Goal: Task Accomplishment & Management: Complete application form

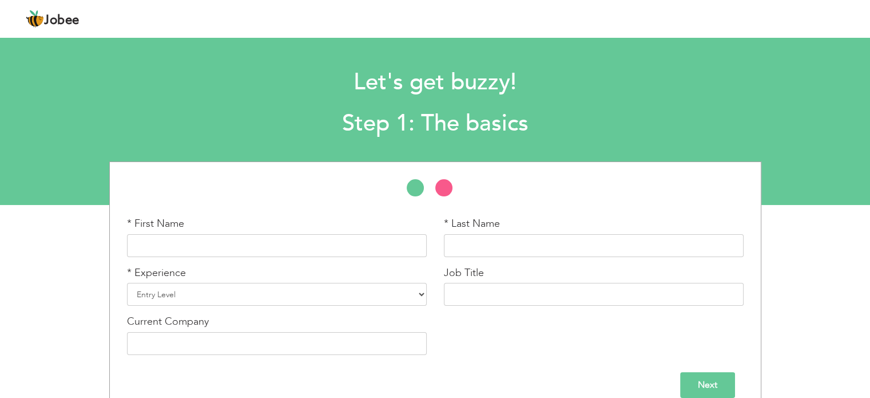
scroll to position [17, 0]
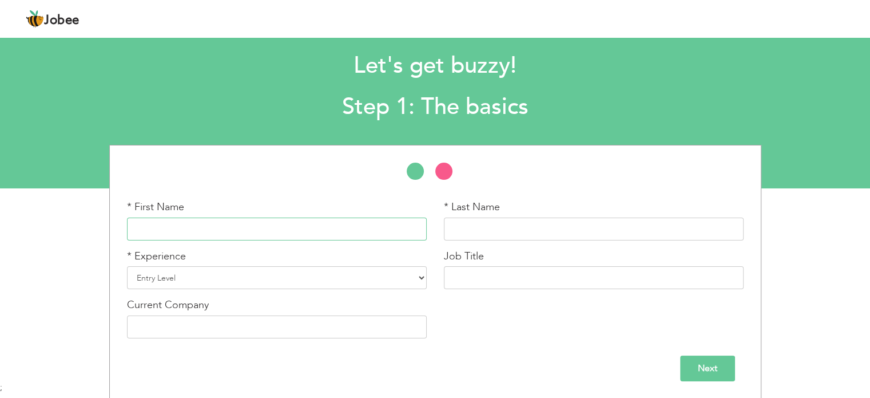
click at [375, 226] on input "text" at bounding box center [277, 228] width 300 height 23
type input "Shuraim"
click at [462, 235] on input "text" at bounding box center [594, 228] width 300 height 23
type input "A"
click at [418, 272] on select "Entry Level Less than 1 Year 1 Year 2 Years 3 Years 4 Years 5 Years 6 Years 7 Y…" at bounding box center [277, 277] width 300 height 23
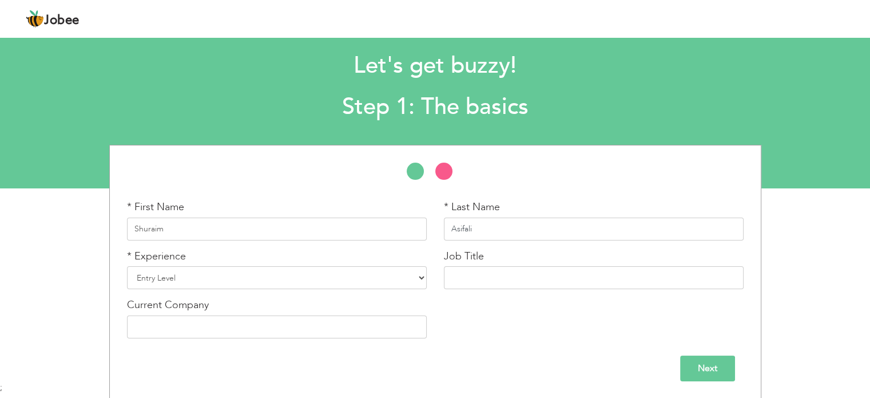
click at [501, 223] on input "Asifali" at bounding box center [594, 228] width 300 height 23
type input "Asif"
click at [383, 279] on select "Entry Level Less than 1 Year 1 Year 2 Years 3 Years 4 Years 5 Years 6 Years 7 Y…" at bounding box center [277, 277] width 300 height 23
select select "2"
click at [127, 266] on select "Entry Level Less than 1 Year 1 Year 2 Years 3 Years 4 Years 5 Years 6 Years 7 Y…" at bounding box center [277, 277] width 300 height 23
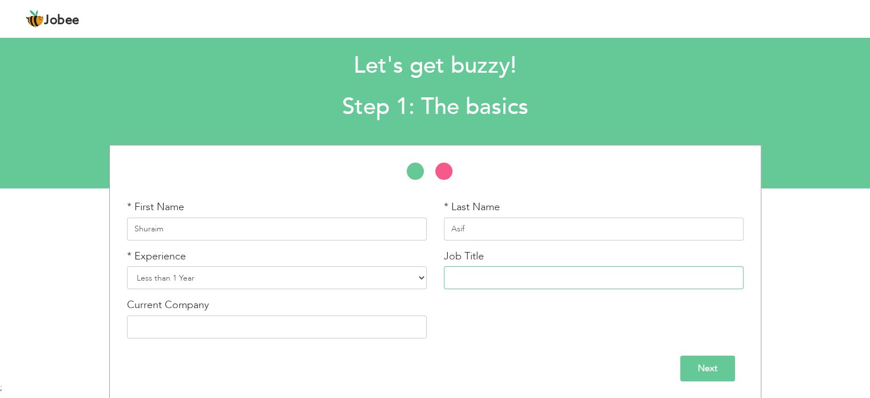
click at [501, 285] on input "text" at bounding box center [594, 277] width 300 height 23
type input "student"
click at [332, 321] on input "text" at bounding box center [277, 326] width 300 height 23
click at [712, 365] on input "Next" at bounding box center [707, 368] width 55 height 26
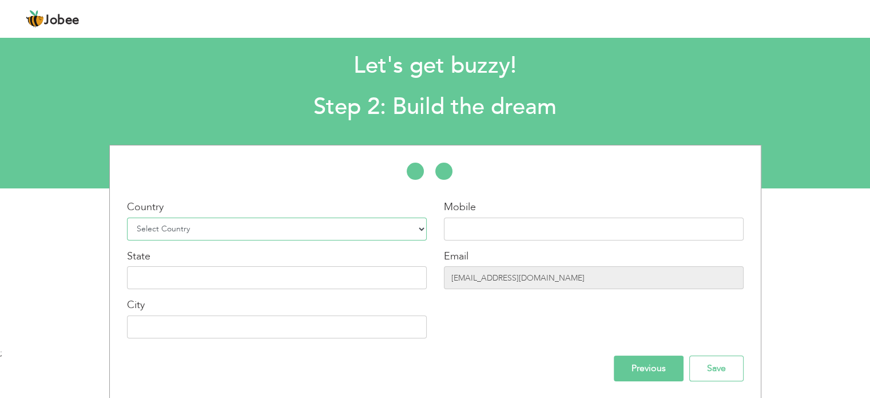
click at [375, 228] on select "Select Country Afghanistan Albania Algeria American Samoa Andorra Angola Anguil…" at bounding box center [277, 228] width 300 height 23
select select "166"
click at [127, 217] on select "Select Country Afghanistan Albania Algeria American Samoa Andorra Angola Anguil…" at bounding box center [277, 228] width 300 height 23
click at [182, 279] on input "text" at bounding box center [277, 277] width 300 height 23
type input "sindh"
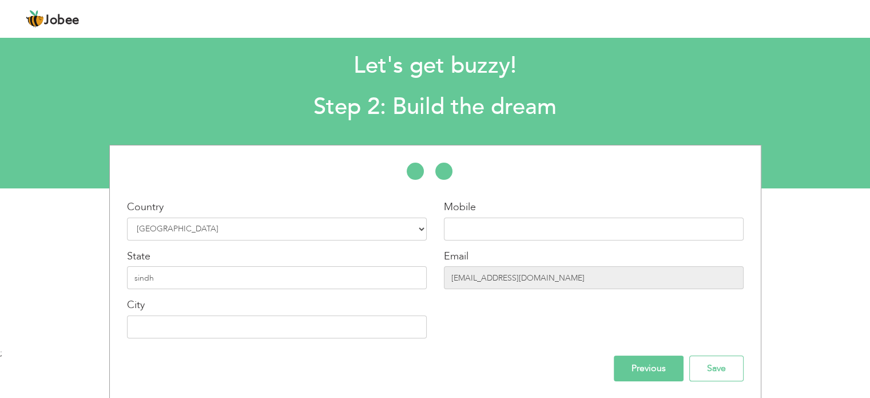
drag, startPoint x: 221, startPoint y: 342, endPoint x: 224, endPoint y: 336, distance: 6.9
click at [224, 336] on div "Country Select Country Afghanistan Albania Algeria American Samoa Andorra Angol…" at bounding box center [276, 273] width 317 height 147
click at [224, 336] on input "text" at bounding box center [277, 326] width 300 height 23
type input "[GEOGRAPHIC_DATA]"
click at [513, 237] on input "text" at bounding box center [594, 228] width 300 height 23
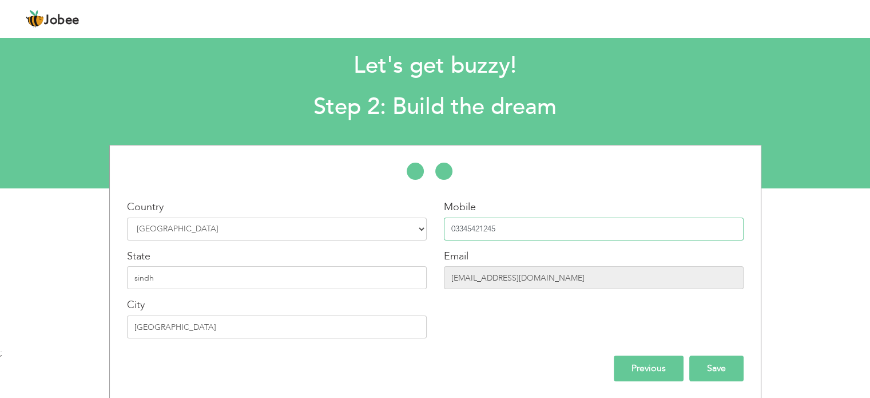
type input "03345421245"
click at [721, 369] on input "Save" at bounding box center [716, 368] width 54 height 26
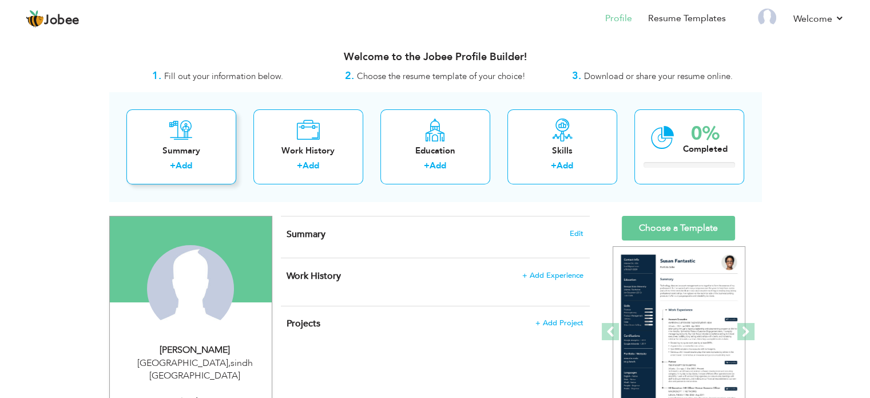
click at [206, 150] on div "Summary" at bounding box center [182, 151] width 92 height 12
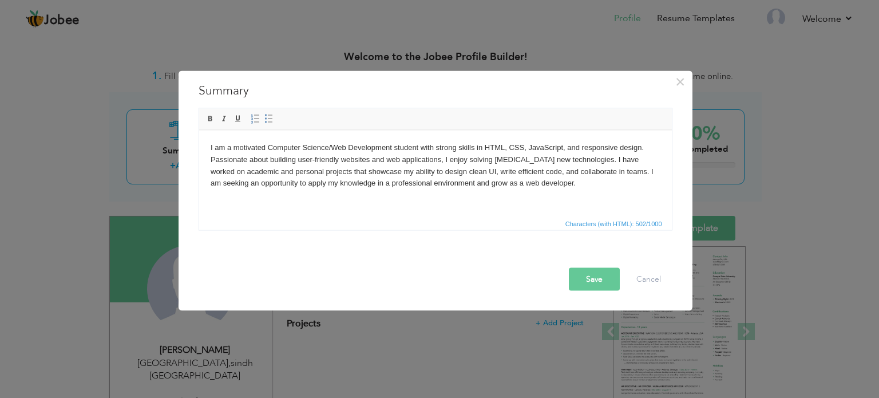
click at [611, 271] on button "Save" at bounding box center [594, 278] width 51 height 23
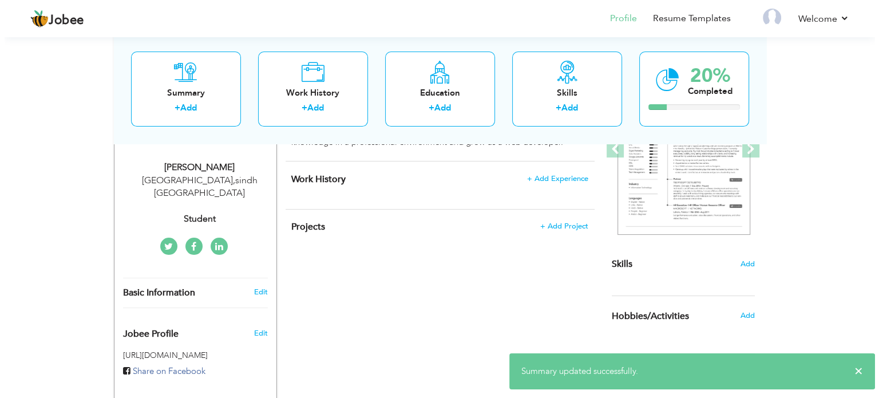
scroll to position [181, 0]
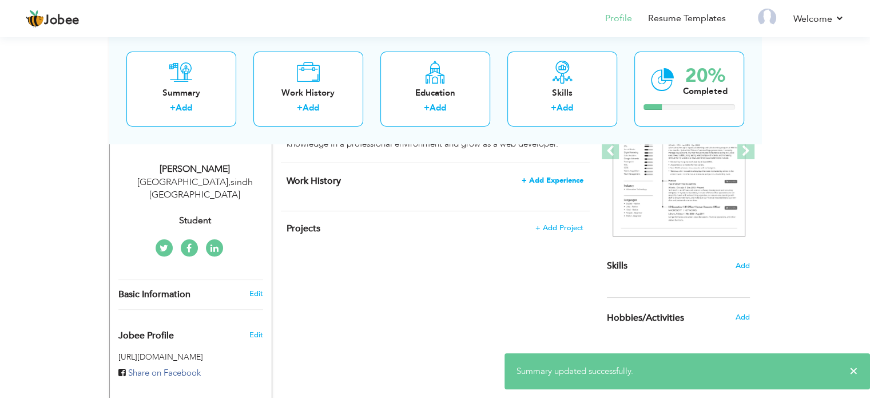
click at [570, 176] on span "+ Add Experience" at bounding box center [553, 180] width 62 height 8
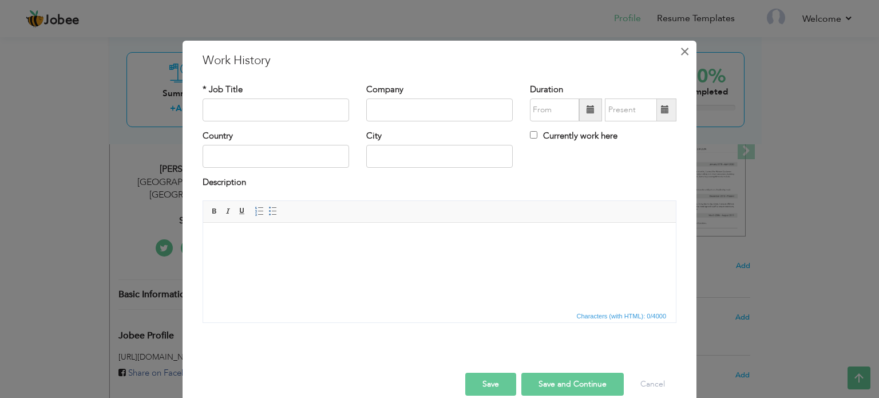
click at [680, 56] on span "×" at bounding box center [685, 51] width 10 height 21
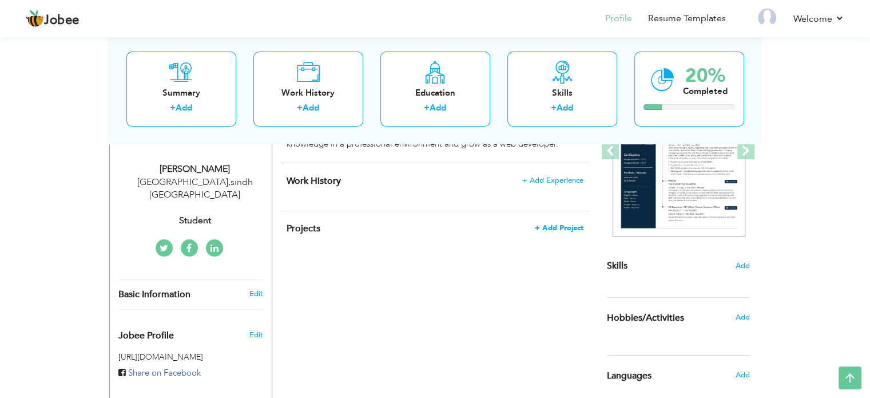
click at [572, 229] on span "+ Add Project" at bounding box center [559, 228] width 49 height 8
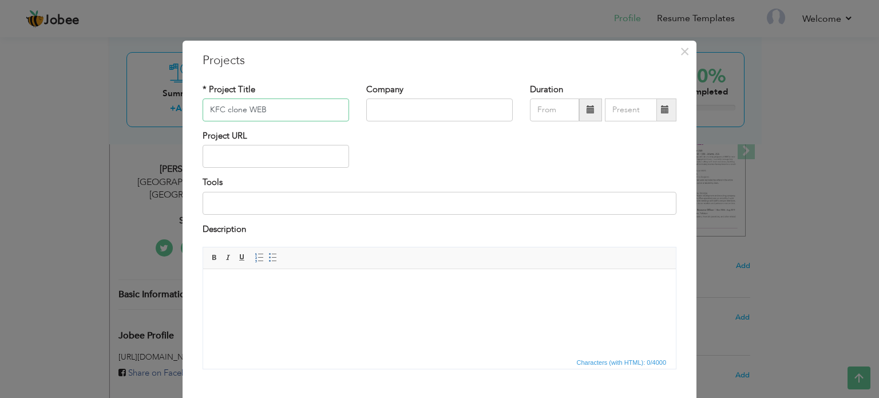
type input "KFC clone WEB"
click at [236, 208] on input at bounding box center [440, 203] width 474 height 23
type input "vs codes"
click at [297, 249] on span "Editor toolbars Basic Styles Bold Italic Underline Paragraph Insert/Remove Numb…" at bounding box center [439, 258] width 473 height 22
click at [302, 293] on html at bounding box center [439, 286] width 473 height 35
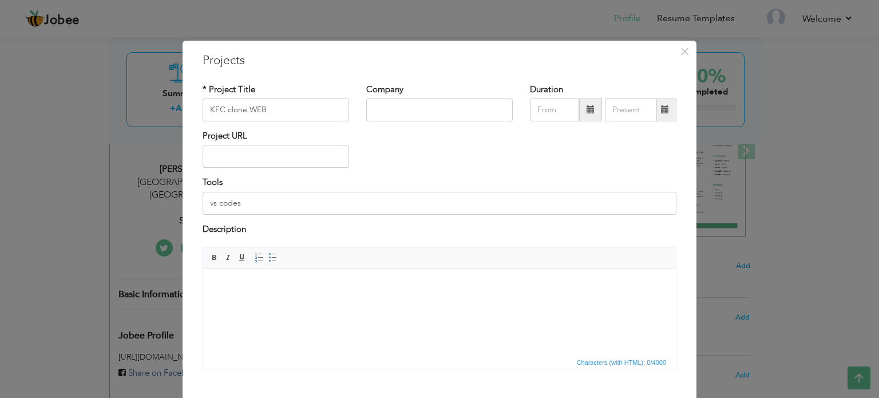
click at [302, 293] on html at bounding box center [439, 286] width 473 height 35
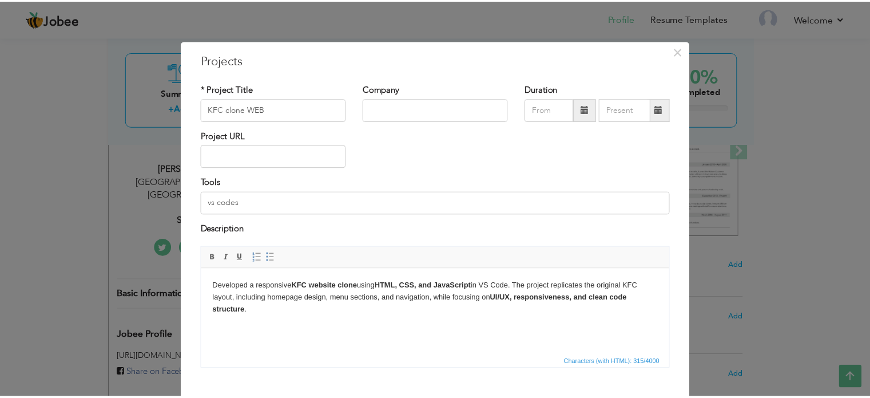
scroll to position [64, 0]
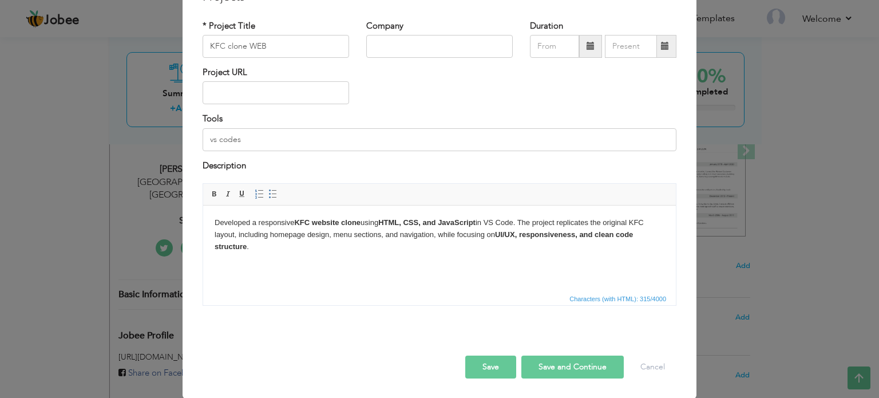
click at [510, 359] on button "Save" at bounding box center [490, 366] width 51 height 23
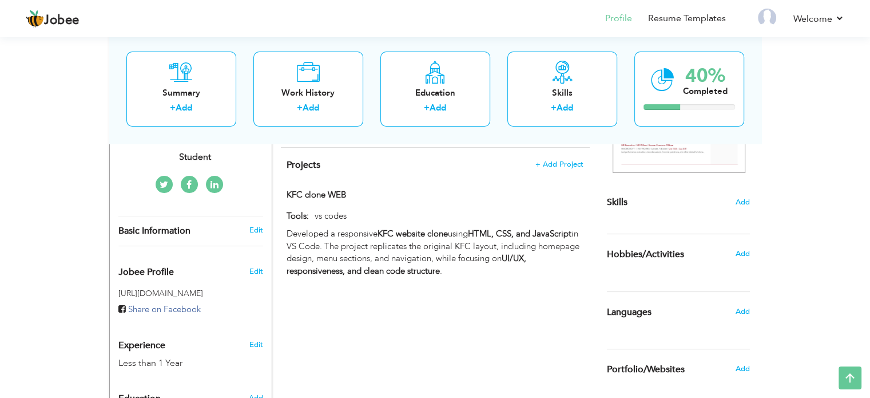
scroll to position [243, 0]
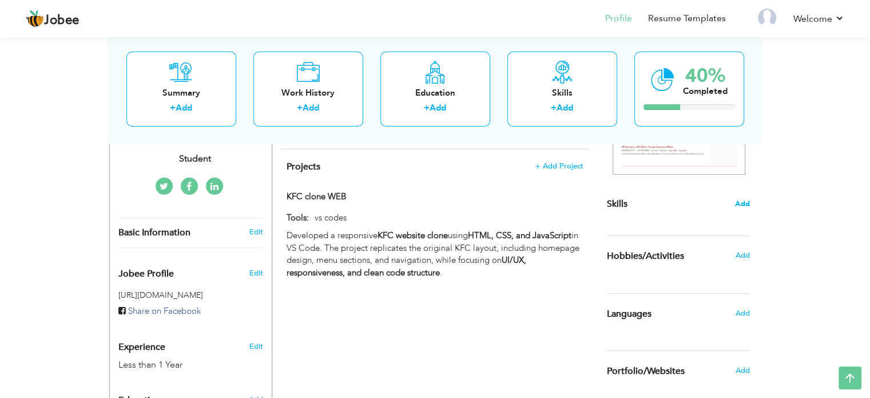
click at [740, 203] on span "Add" at bounding box center [742, 204] width 15 height 11
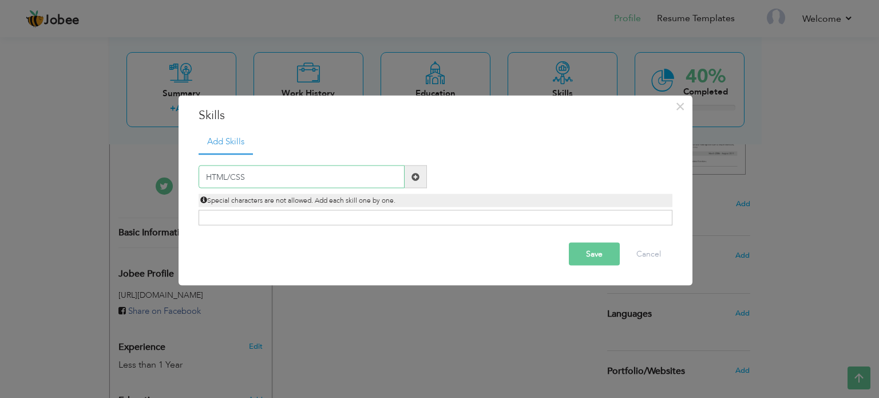
type input "HTML/CSS"
click at [425, 180] on span at bounding box center [415, 176] width 22 height 23
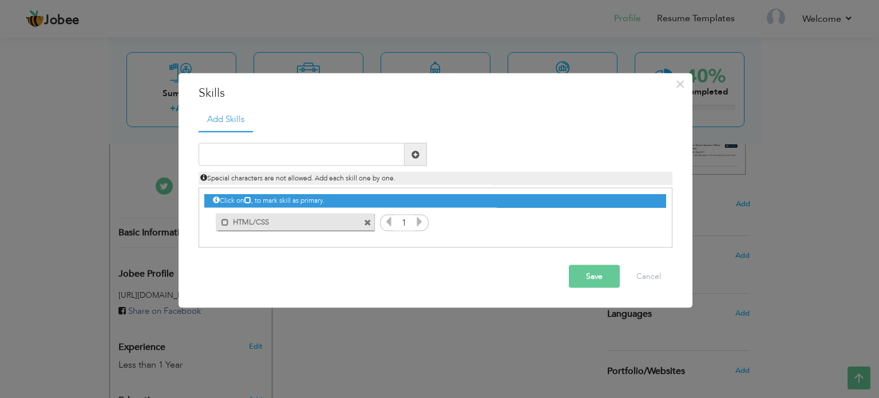
click at [419, 224] on icon at bounding box center [419, 221] width 10 height 10
click at [417, 224] on icon at bounding box center [419, 221] width 10 height 10
click at [284, 149] on input "text" at bounding box center [302, 154] width 206 height 23
type input "javascript"
click at [415, 156] on span at bounding box center [415, 154] width 8 height 8
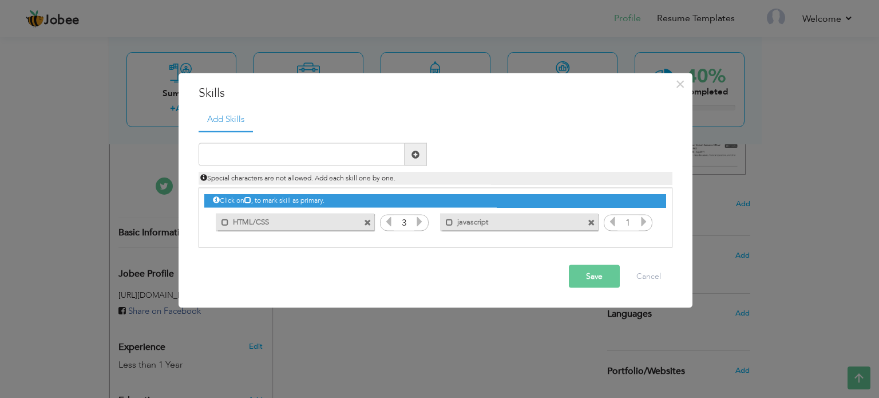
click at [639, 221] on icon at bounding box center [643, 221] width 10 height 10
drag, startPoint x: 606, startPoint y: 270, endPoint x: 526, endPoint y: 203, distance: 103.9
click at [526, 203] on div "× Skills Add Skills" at bounding box center [436, 190] width 514 height 235
click at [354, 149] on input "text" at bounding box center [302, 154] width 206 height 23
type input "English speaking"
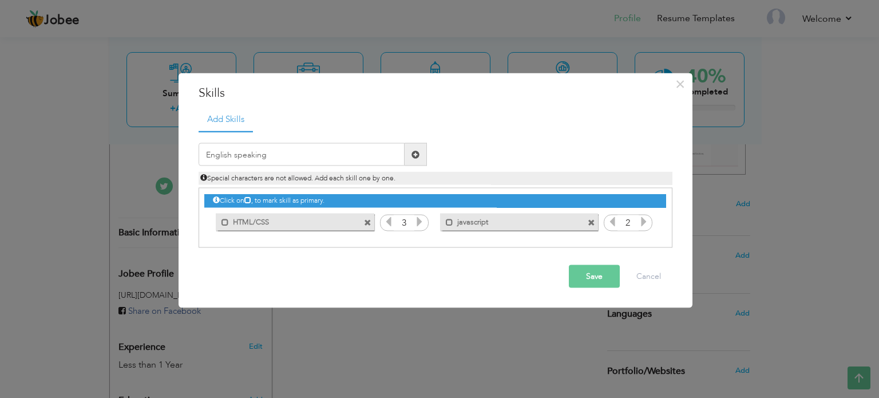
click at [421, 157] on span at bounding box center [415, 154] width 22 height 23
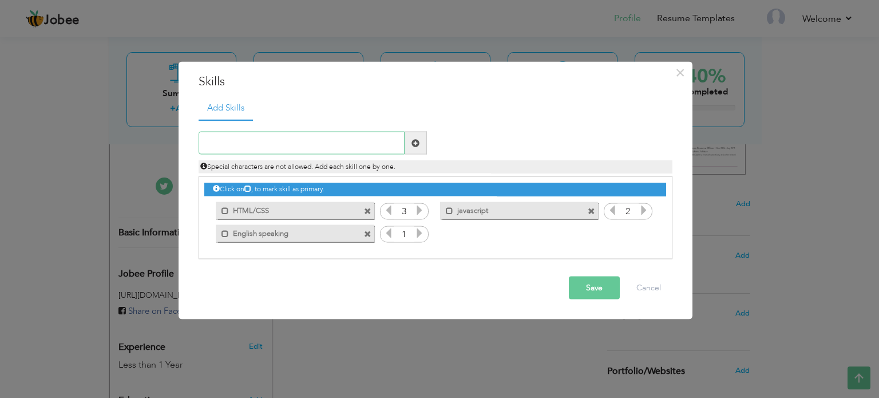
click at [360, 144] on input "text" at bounding box center [302, 143] width 206 height 23
type input "CIT"
click at [417, 150] on span at bounding box center [415, 143] width 22 height 23
click at [646, 229] on icon at bounding box center [643, 233] width 10 height 10
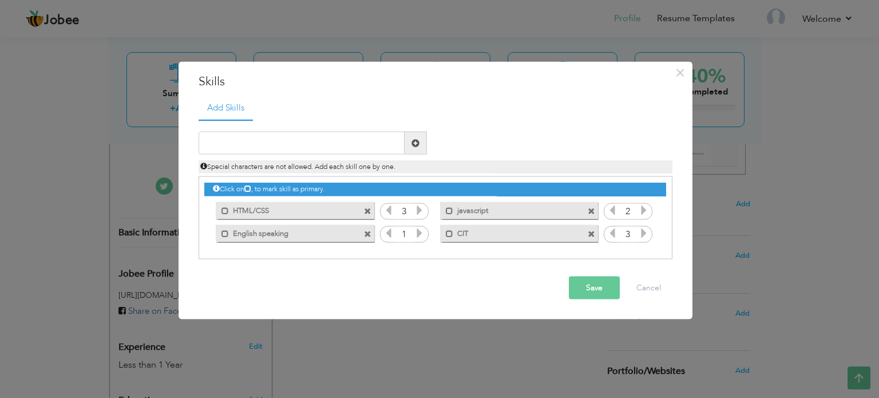
click at [646, 229] on icon at bounding box center [643, 233] width 10 height 10
click at [383, 138] on input "text" at bounding box center [302, 143] width 206 height 23
click at [608, 230] on icon at bounding box center [612, 233] width 10 height 10
click at [451, 137] on div "Duplicate entry Special characters are not allowed. Add each skill one by one." at bounding box center [435, 153] width 491 height 42
click at [393, 137] on input "text" at bounding box center [302, 143] width 206 height 23
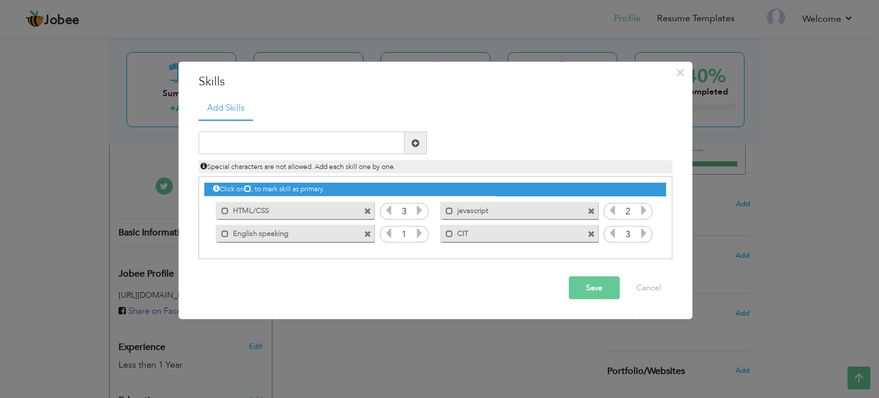
click at [423, 236] on icon at bounding box center [419, 233] width 10 height 10
click at [364, 128] on div "Duplicate entry" at bounding box center [436, 189] width 474 height 140
click at [362, 139] on input "text" at bounding box center [302, 143] width 206 height 23
click at [595, 287] on button "Save" at bounding box center [594, 287] width 51 height 23
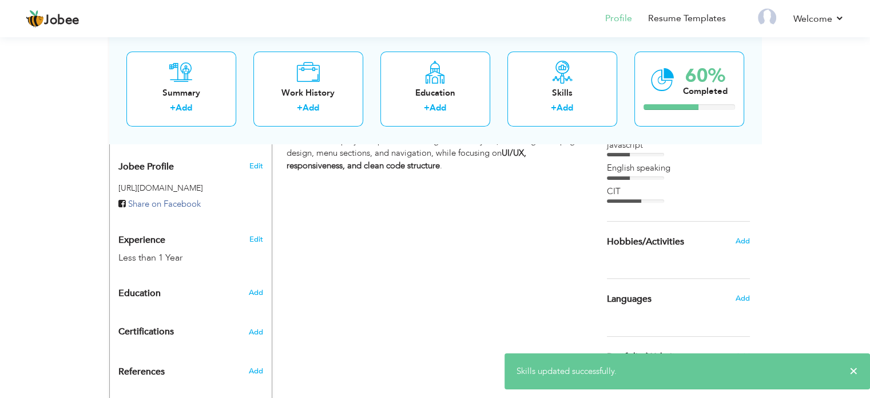
scroll to position [349, 0]
click at [736, 240] on span "Add" at bounding box center [742, 241] width 15 height 10
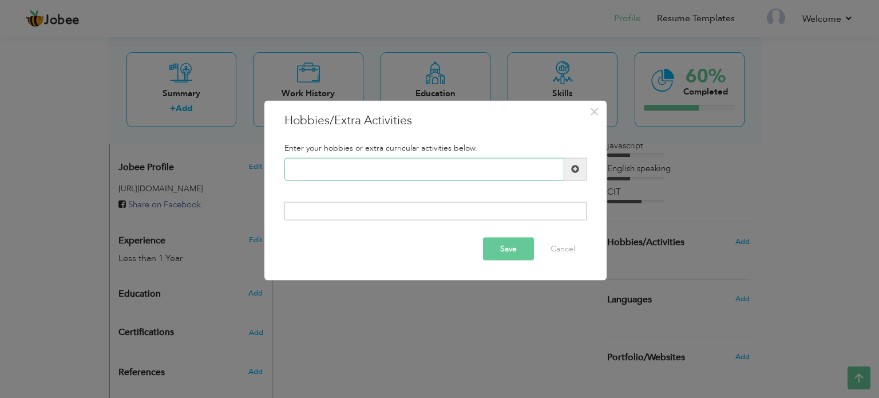
click at [421, 177] on input "text" at bounding box center [424, 168] width 280 height 23
type input "Gaming"
click at [427, 202] on div at bounding box center [435, 211] width 302 height 18
click at [427, 219] on div at bounding box center [435, 211] width 302 height 18
click at [570, 170] on span at bounding box center [575, 168] width 22 height 23
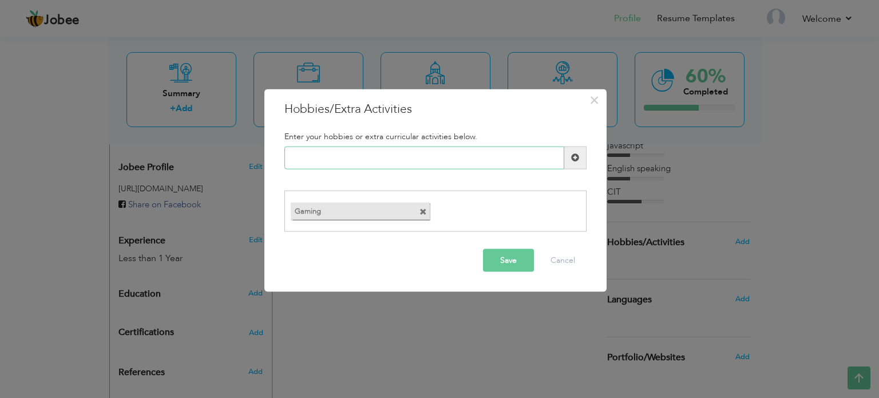
click at [492, 154] on input "text" at bounding box center [424, 157] width 280 height 23
type input "S"
type input "g"
type input "Gym"
click at [574, 150] on span at bounding box center [575, 157] width 22 height 23
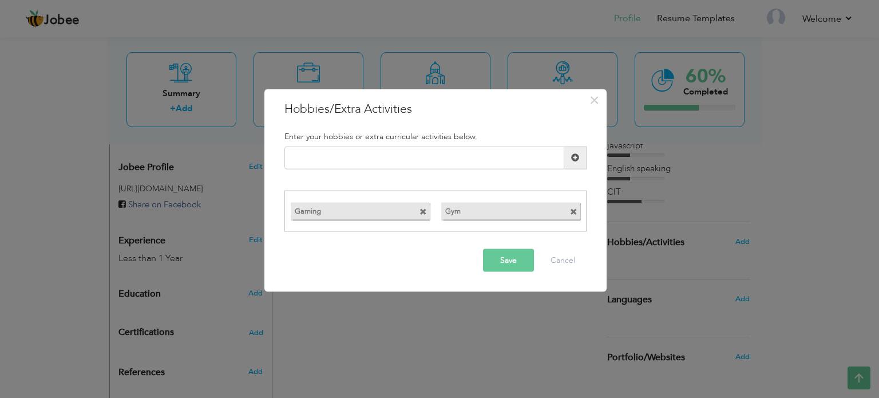
click at [505, 271] on button "Save" at bounding box center [508, 260] width 51 height 23
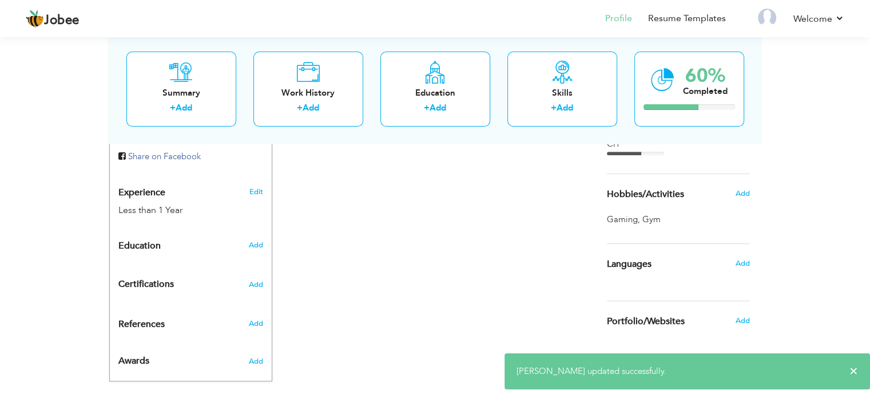
scroll to position [396, 0]
click at [742, 260] on span "Add" at bounding box center [742, 264] width 15 height 10
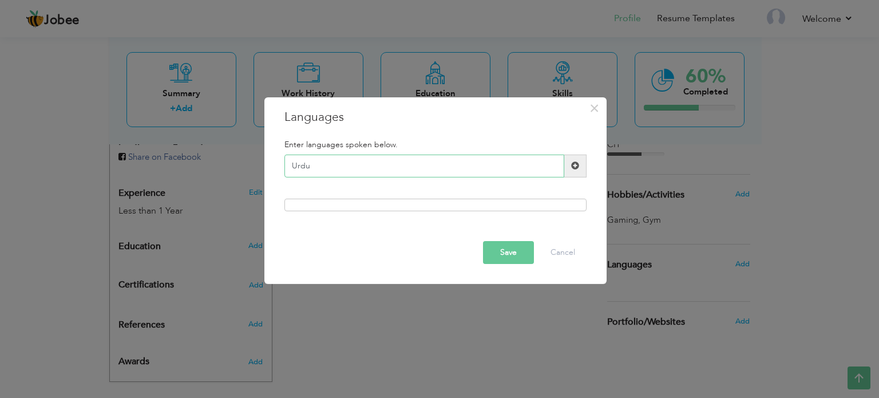
type input "Urdu"
click at [578, 158] on span at bounding box center [575, 165] width 22 height 23
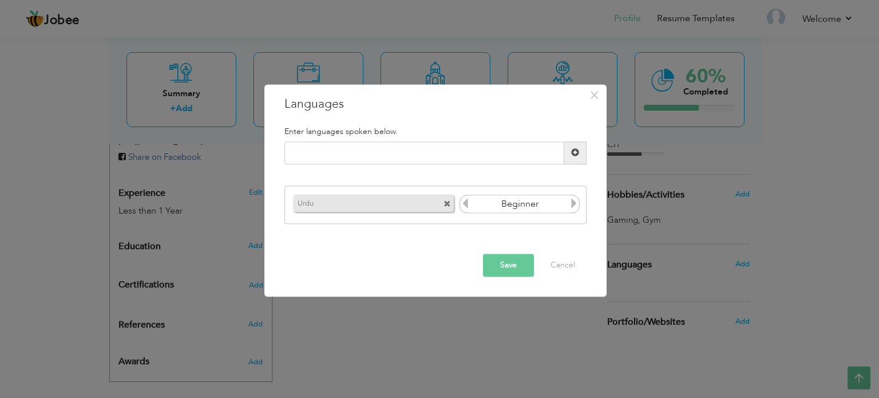
click at [572, 203] on icon at bounding box center [574, 204] width 10 height 10
click at [459, 156] on input "text" at bounding box center [424, 152] width 280 height 23
type input "English"
click at [575, 148] on span at bounding box center [575, 152] width 22 height 23
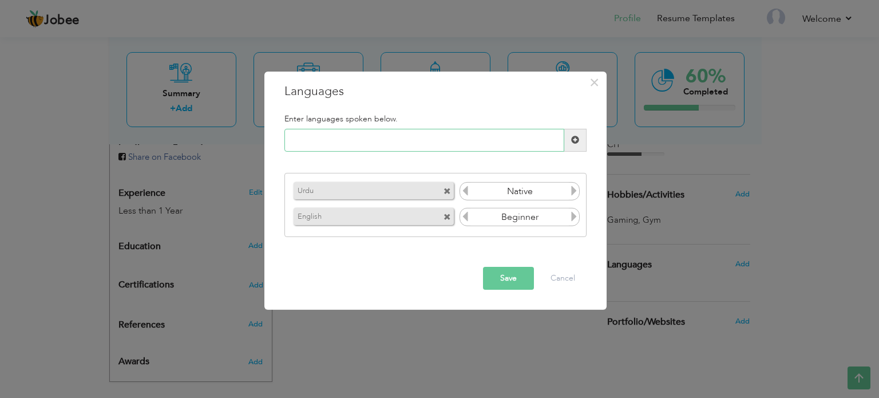
click at [455, 141] on input "text" at bounding box center [424, 140] width 280 height 23
type input "s"
click at [519, 277] on button "Save" at bounding box center [508, 278] width 51 height 23
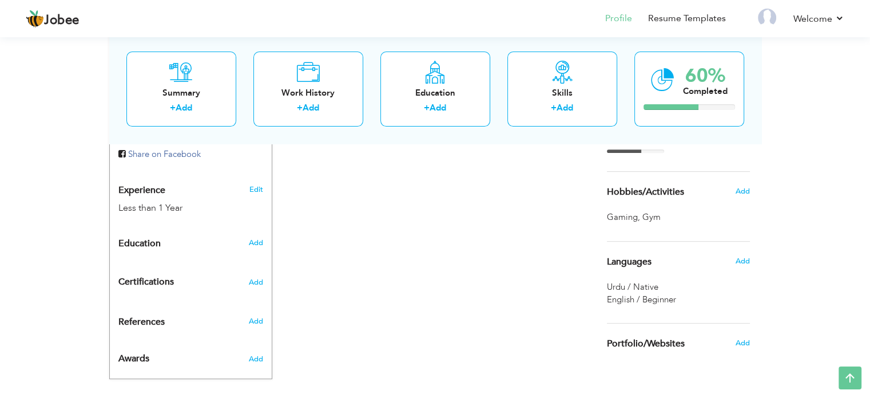
scroll to position [380, 0]
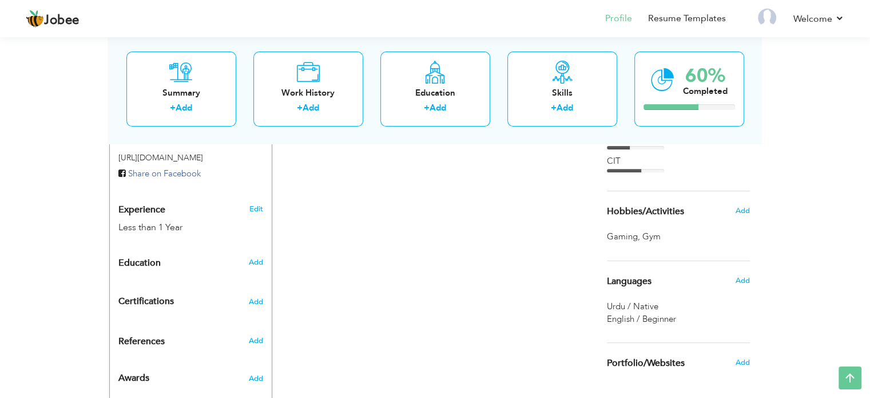
click at [247, 251] on div "Add" at bounding box center [257, 262] width 27 height 22
radio input "true"
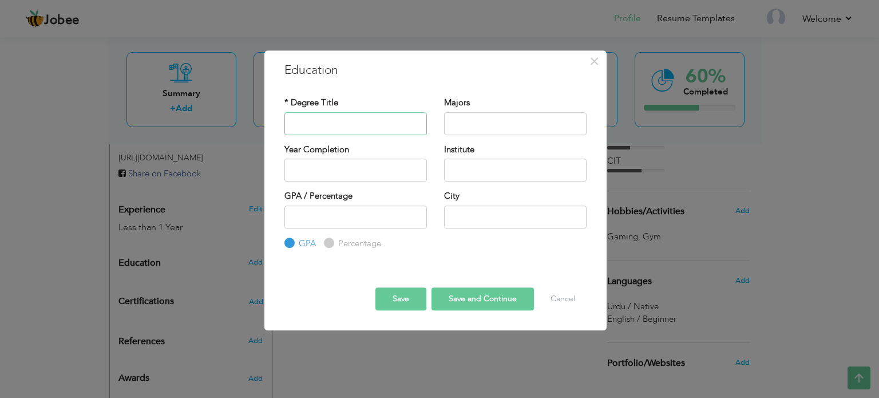
click at [351, 116] on input "text" at bounding box center [355, 123] width 142 height 23
type input "m"
type input "Matriculation"
click at [468, 129] on input "text" at bounding box center [515, 123] width 142 height 23
type input "computer science"
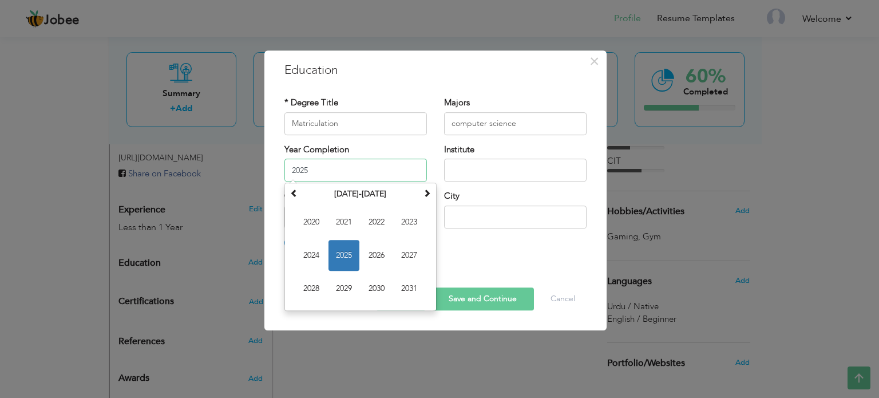
click at [307, 177] on input "2025" at bounding box center [355, 169] width 142 height 23
click at [291, 193] on span at bounding box center [294, 193] width 8 height 8
click at [423, 191] on span at bounding box center [427, 193] width 8 height 8
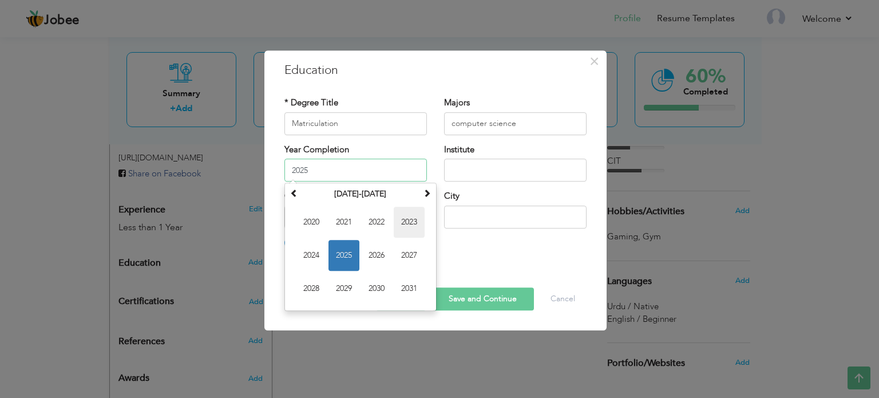
click at [400, 217] on span "2023" at bounding box center [409, 222] width 31 height 31
type input "2023"
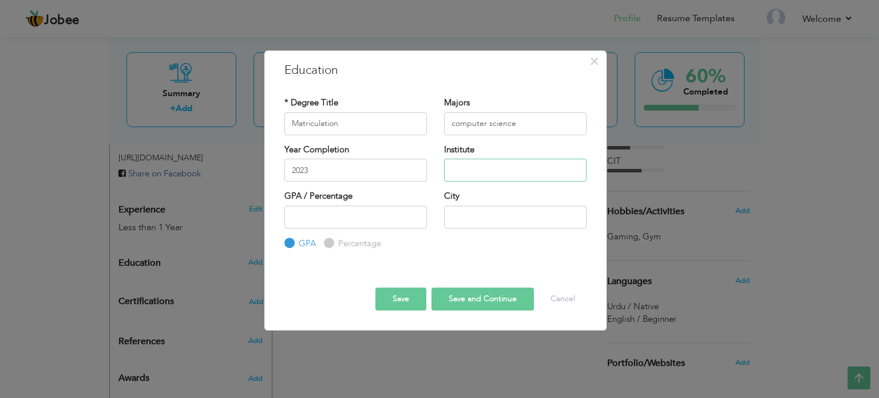
click at [491, 168] on input "text" at bounding box center [515, 169] width 142 height 23
type input "oxford grammer school"
click at [421, 211] on input "number" at bounding box center [355, 216] width 142 height 23
click at [417, 221] on input "-1" at bounding box center [355, 216] width 142 height 23
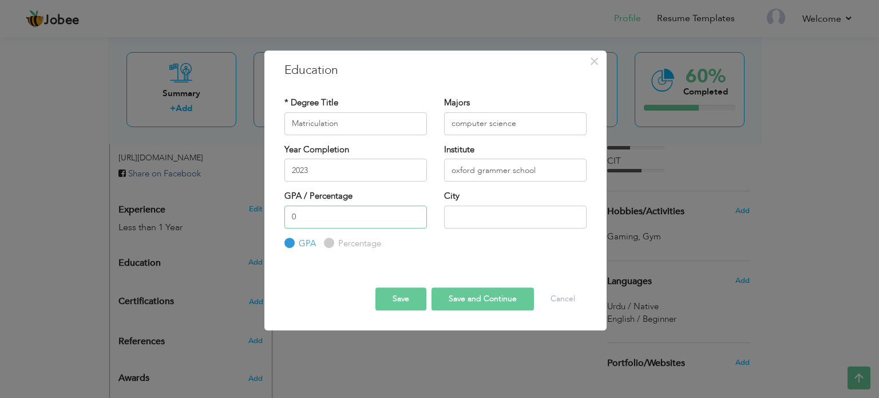
type input "0"
click at [417, 212] on input "0" at bounding box center [355, 216] width 142 height 23
click at [335, 243] on label "Percentage" at bounding box center [358, 243] width 46 height 12
click at [331, 243] on input "Percentage" at bounding box center [327, 242] width 7 height 7
radio input "true"
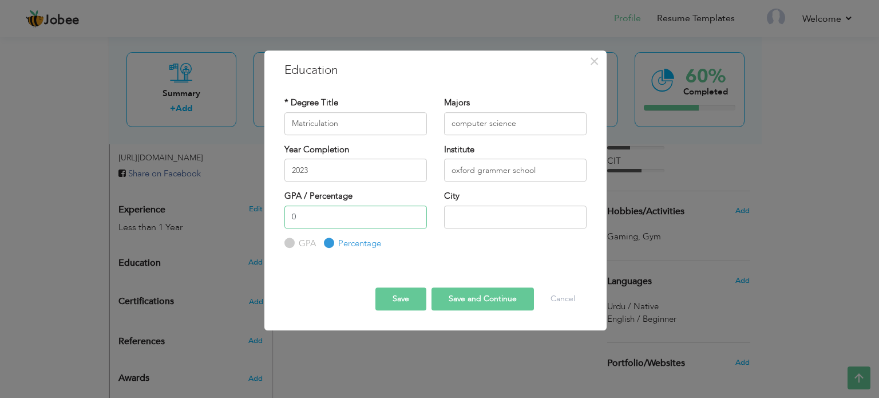
click at [330, 227] on input "0" at bounding box center [355, 216] width 142 height 23
click at [330, 227] on input "number" at bounding box center [355, 216] width 142 height 23
type input "75"
click at [475, 221] on input "text" at bounding box center [515, 216] width 142 height 23
type input "[GEOGRAPHIC_DATA]"
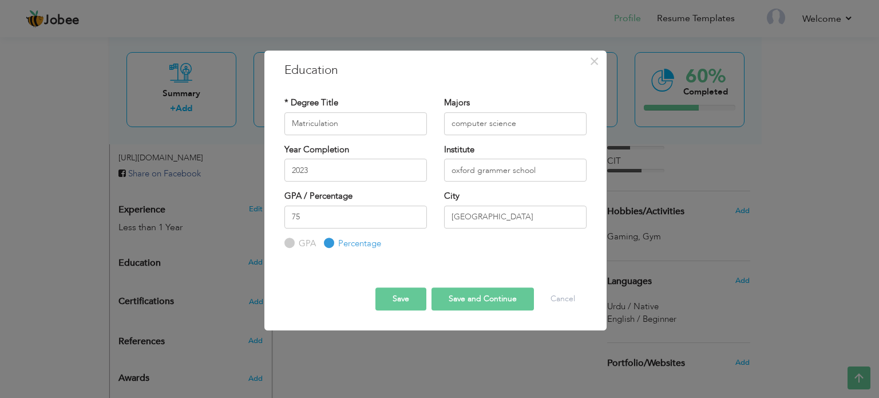
click at [423, 299] on button "Save" at bounding box center [400, 298] width 51 height 23
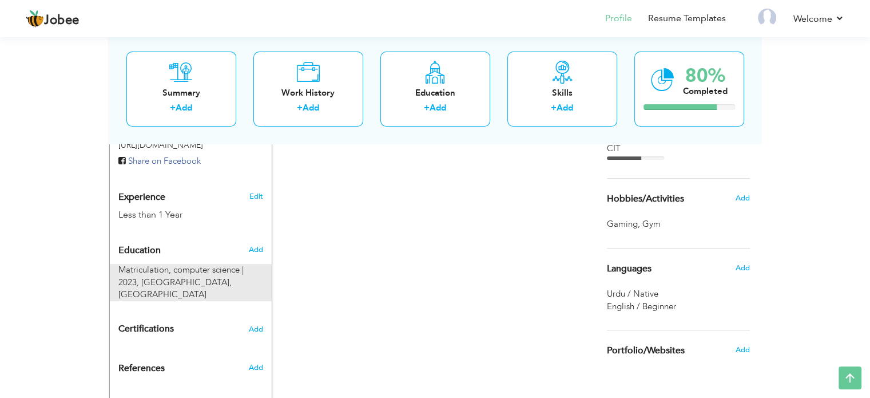
scroll to position [391, 0]
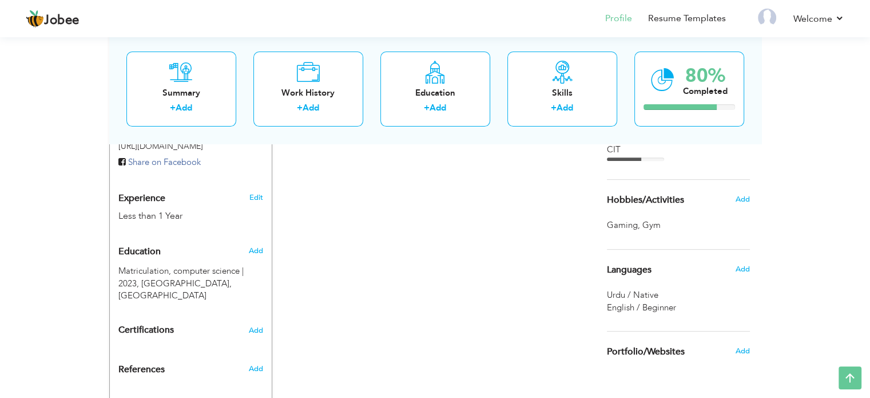
click at [263, 240] on div "Add" at bounding box center [257, 251] width 27 height 22
radio input "true"
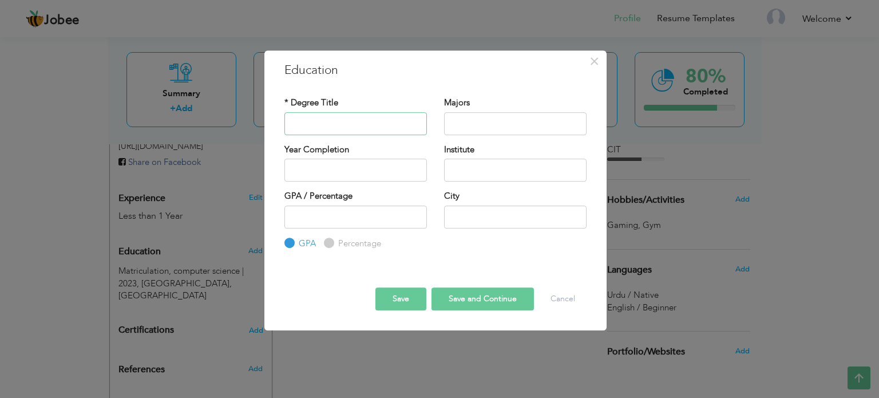
click at [332, 122] on input "text" at bounding box center [355, 123] width 142 height 23
type input "Intermediate"
click at [457, 120] on input "text" at bounding box center [515, 123] width 142 height 23
type input "c"
type input "ics"
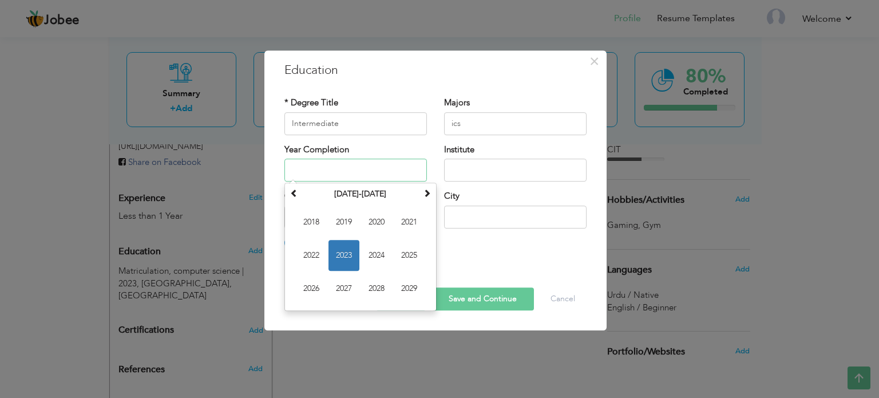
click at [382, 175] on input "text" at bounding box center [355, 169] width 142 height 23
click at [399, 260] on span "2025" at bounding box center [409, 255] width 31 height 31
type input "2025"
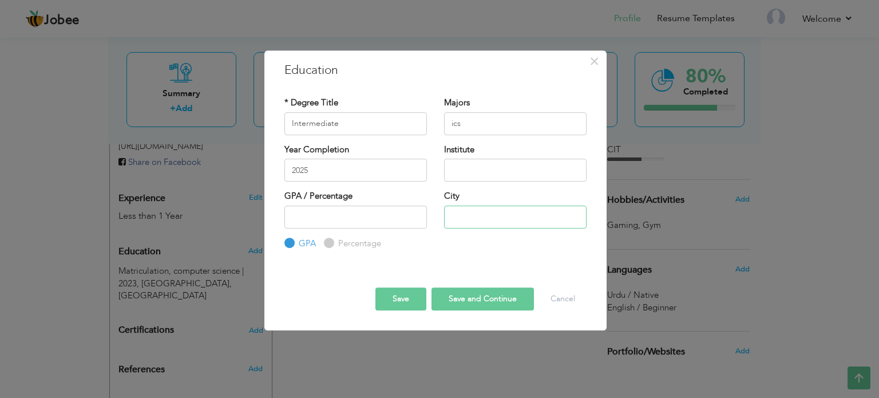
click at [453, 212] on input "text" at bounding box center [515, 216] width 142 height 23
click at [395, 295] on button "Save" at bounding box center [400, 298] width 51 height 23
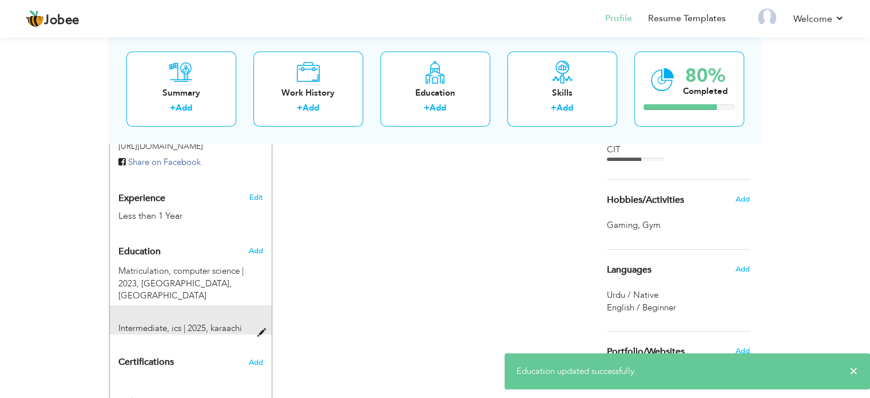
click at [259, 328] on span at bounding box center [264, 332] width 14 height 9
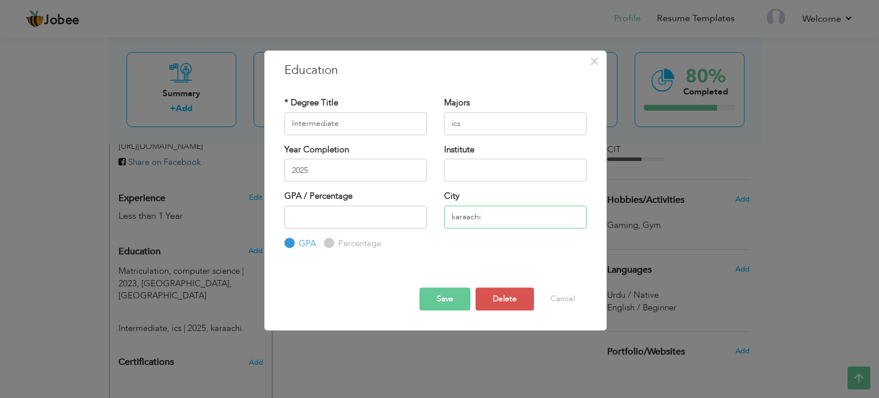
click at [467, 219] on input "karaachi" at bounding box center [515, 216] width 142 height 23
type input "[GEOGRAPHIC_DATA]"
click at [465, 293] on button "Save" at bounding box center [444, 298] width 51 height 23
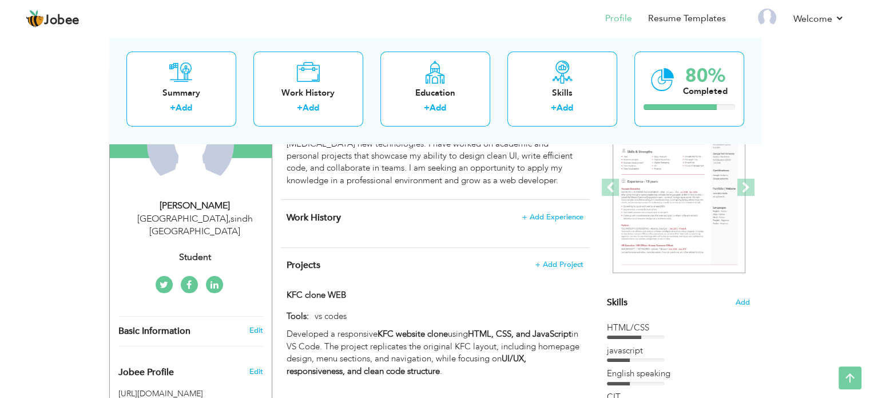
scroll to position [0, 0]
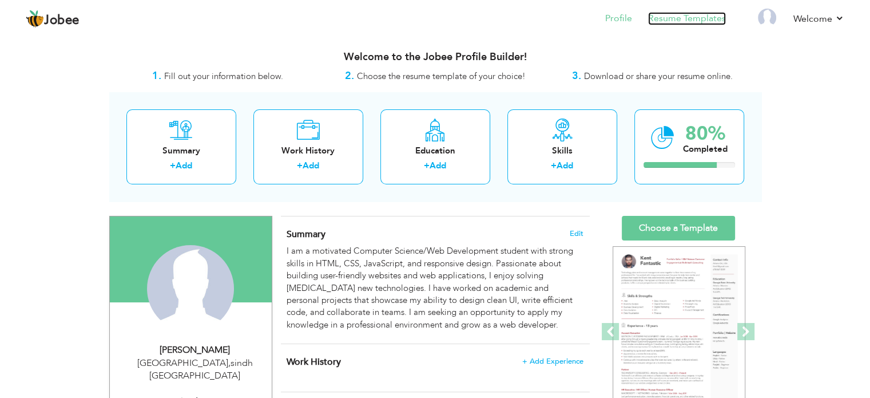
click at [671, 21] on link "Resume Templates" at bounding box center [687, 18] width 78 height 13
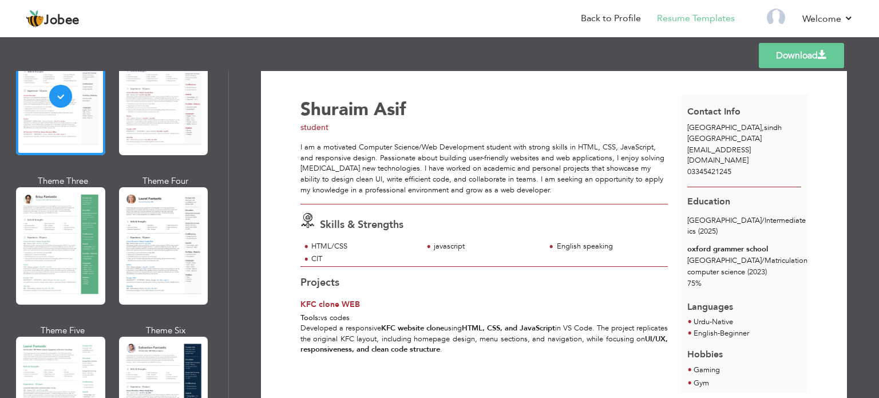
scroll to position [11, 0]
click at [195, 116] on div at bounding box center [163, 96] width 89 height 117
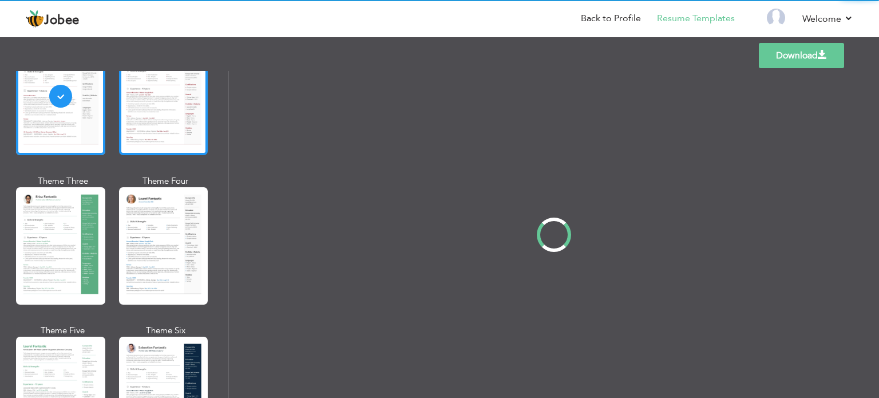
scroll to position [0, 0]
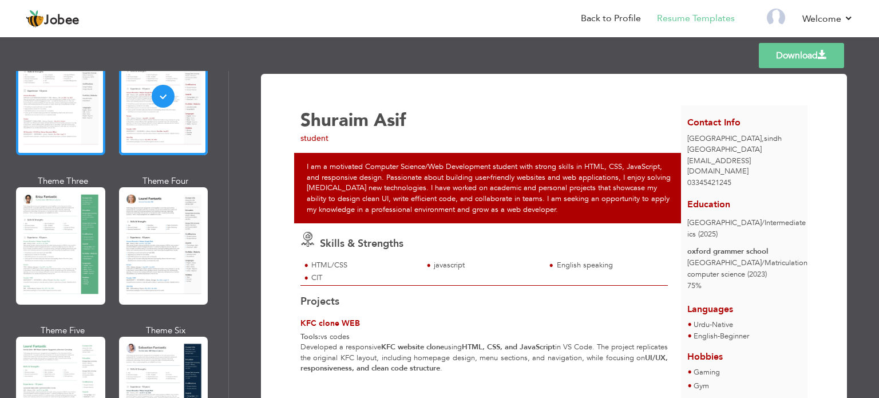
click at [70, 132] on div at bounding box center [60, 96] width 89 height 117
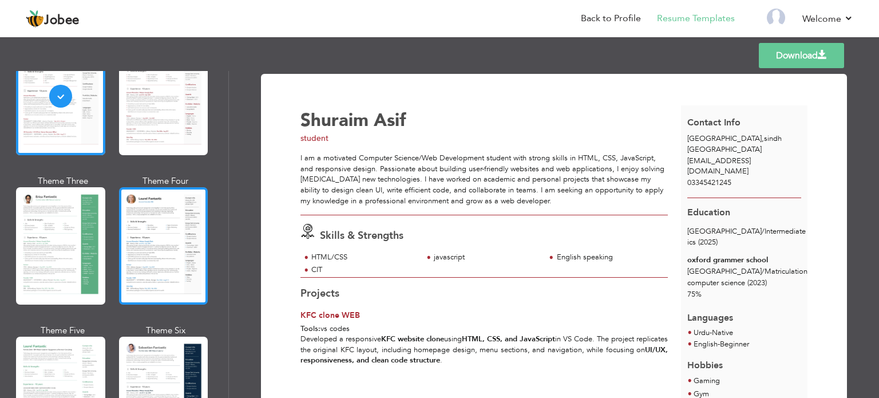
click at [185, 256] on div at bounding box center [163, 245] width 89 height 117
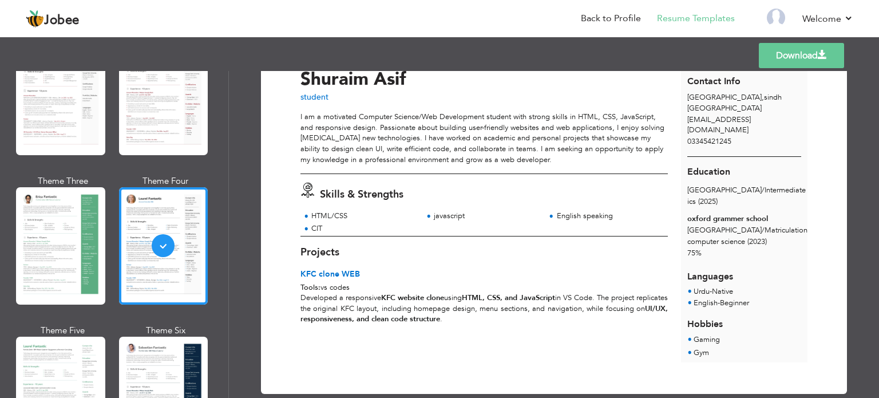
scroll to position [42, 0]
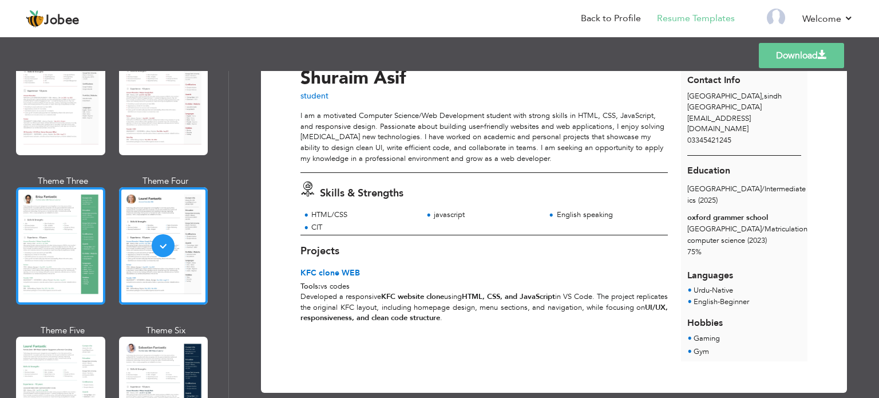
click at [90, 232] on div at bounding box center [60, 245] width 89 height 117
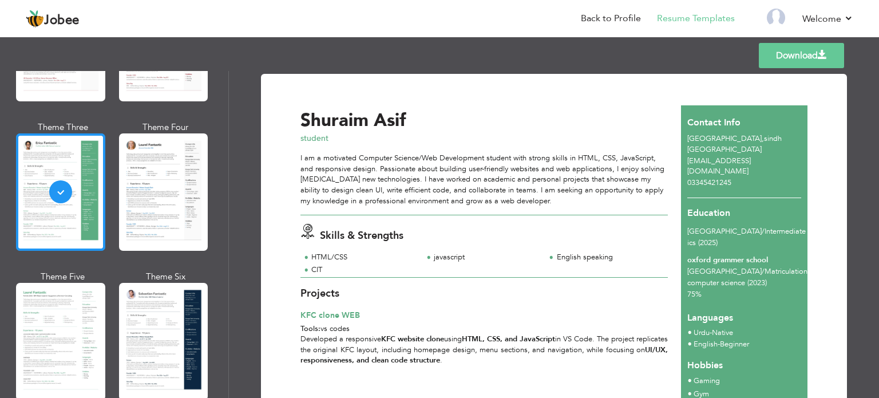
scroll to position [167, 0]
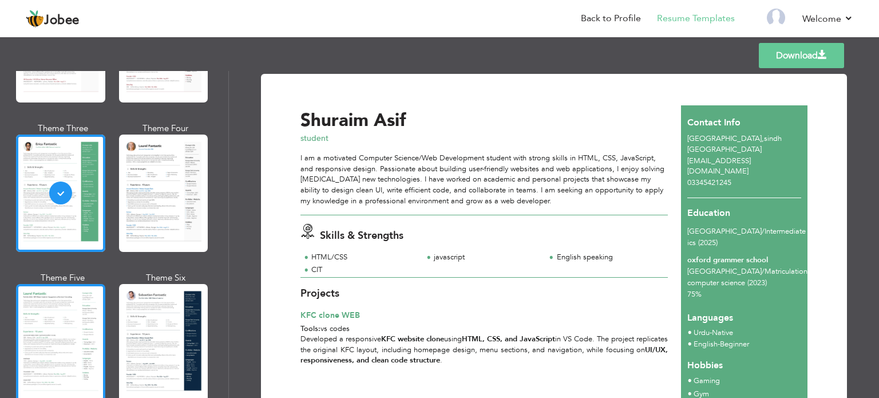
click at [78, 319] on div at bounding box center [60, 342] width 89 height 117
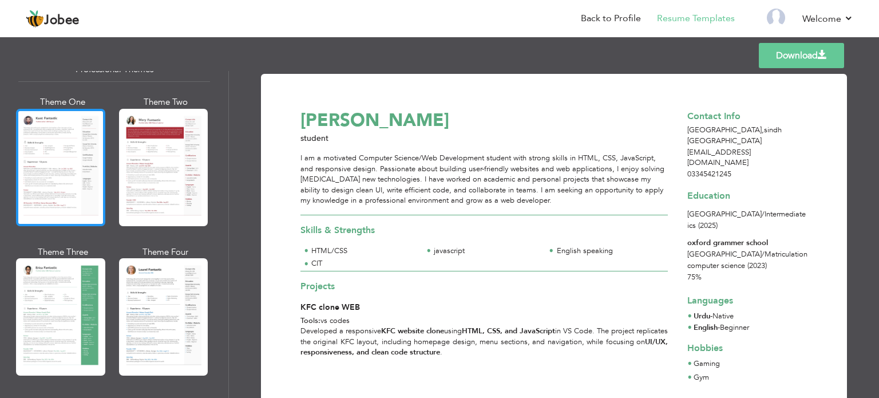
scroll to position [43, 0]
click at [87, 183] on div at bounding box center [60, 167] width 89 height 117
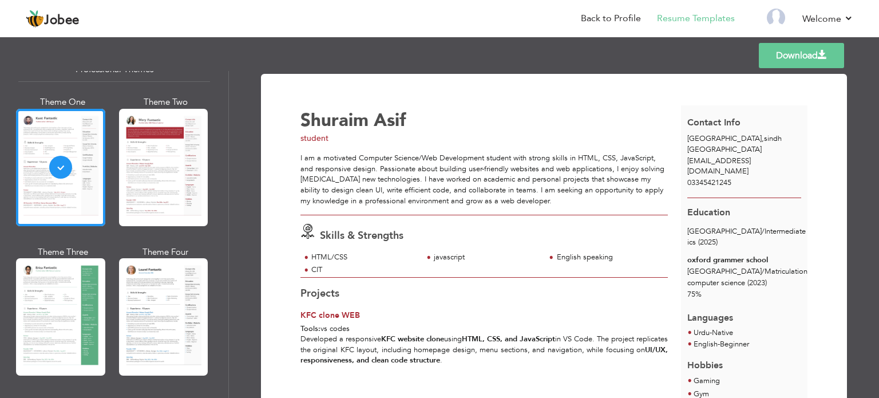
click at [786, 63] on link "Download" at bounding box center [801, 55] width 85 height 25
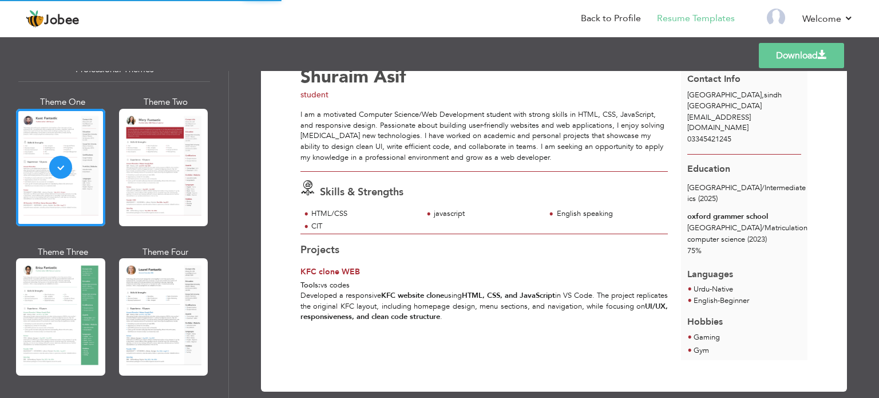
scroll to position [44, 0]
